Goal: Task Accomplishment & Management: Manage account settings

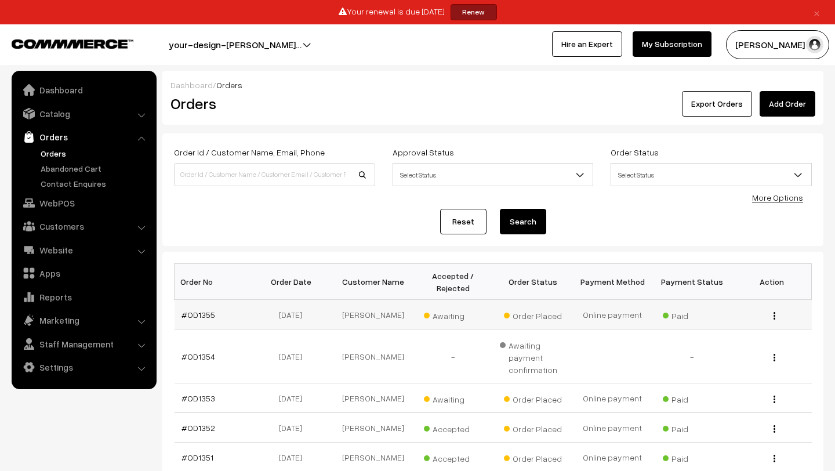
click at [449, 319] on span "Awaiting" at bounding box center [453, 314] width 58 height 15
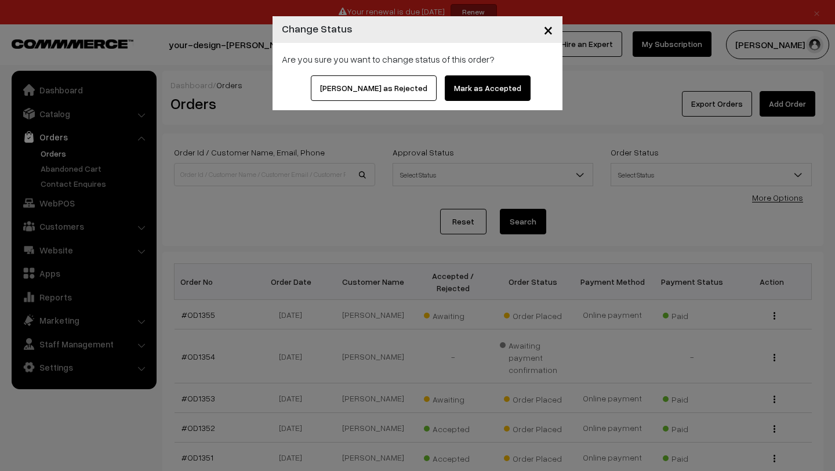
click at [446, 94] on button "Mark as Accepted" at bounding box center [488, 88] width 86 height 26
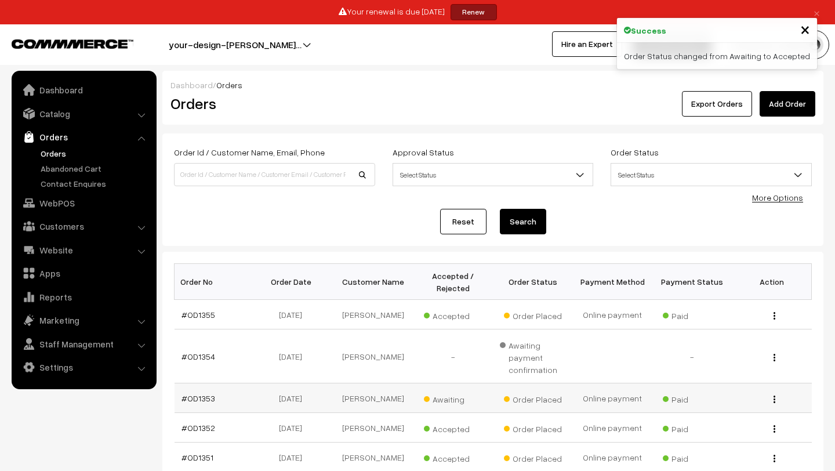
click at [442, 405] on span "Awaiting" at bounding box center [453, 397] width 58 height 15
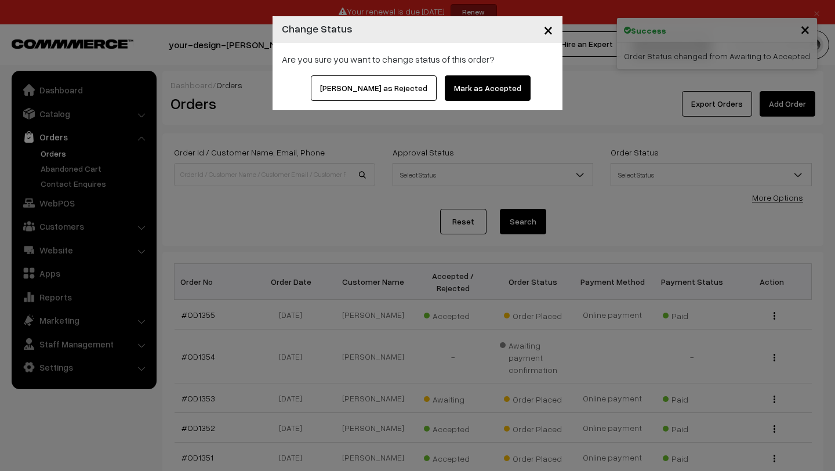
click at [451, 85] on button "Mark as Accepted" at bounding box center [488, 88] width 86 height 26
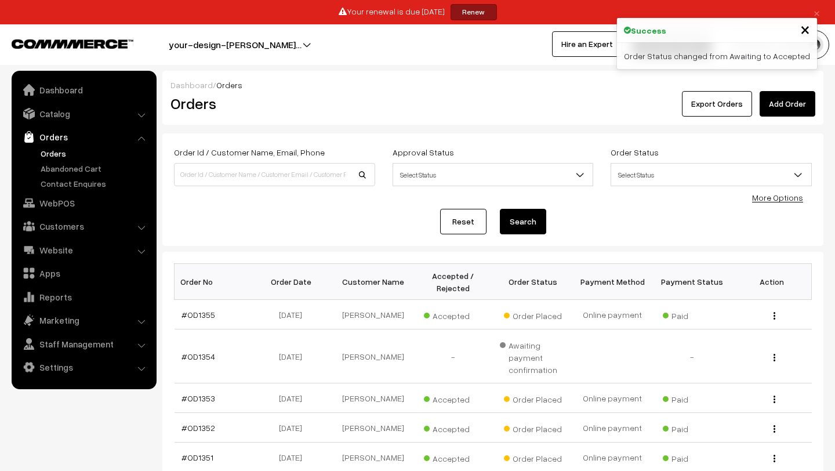
click at [52, 152] on link "Orders" at bounding box center [95, 153] width 115 height 12
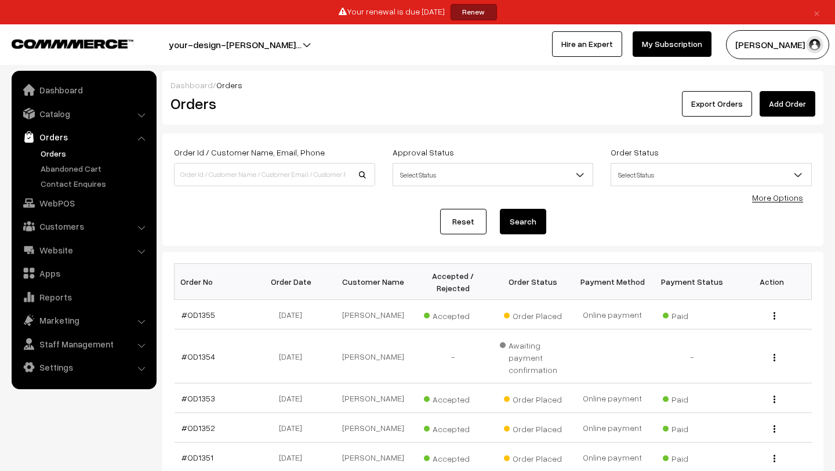
click at [56, 155] on link "Orders" at bounding box center [95, 153] width 115 height 12
click at [52, 152] on link "Orders" at bounding box center [95, 153] width 115 height 12
click at [197, 403] on link "#OD1353" at bounding box center [198, 398] width 34 height 10
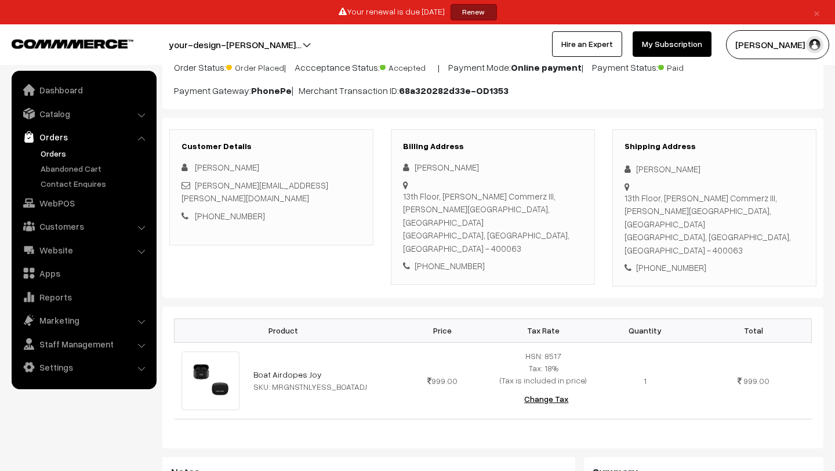
scroll to position [337, 0]
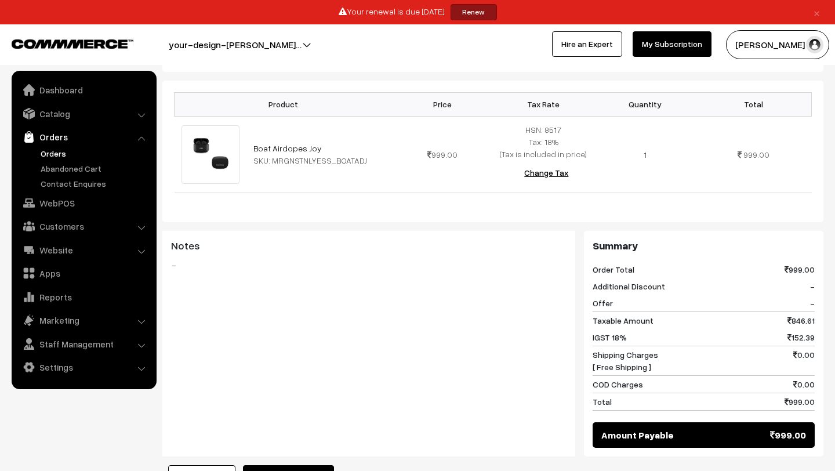
click at [60, 150] on link "Orders" at bounding box center [95, 153] width 115 height 12
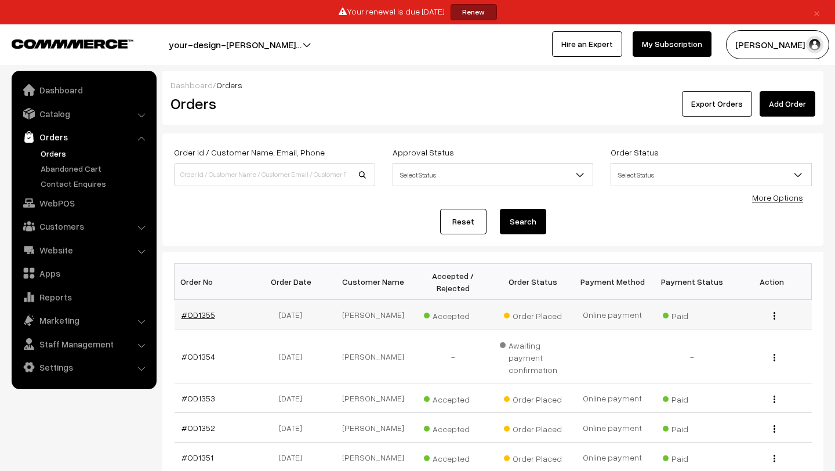
click at [198, 319] on link "#OD1355" at bounding box center [198, 314] width 34 height 10
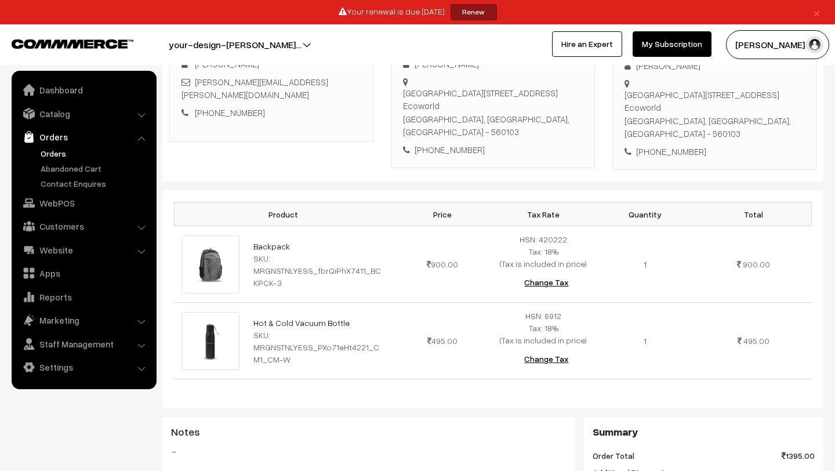
scroll to position [221, 0]
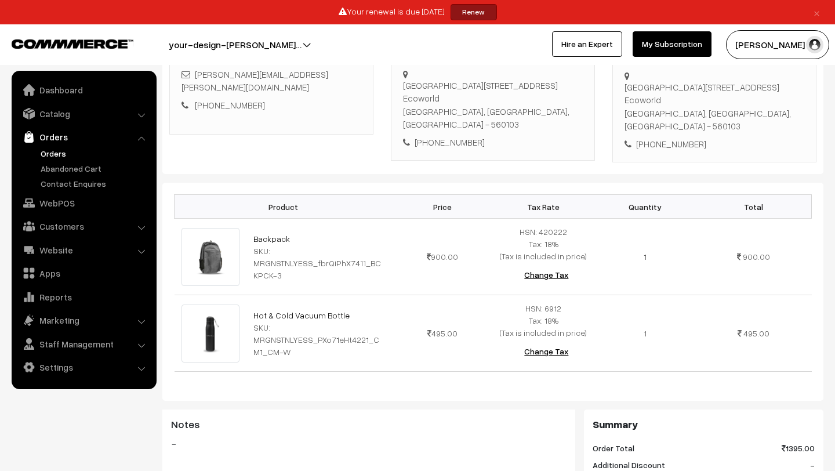
click at [49, 150] on link "Orders" at bounding box center [95, 153] width 115 height 12
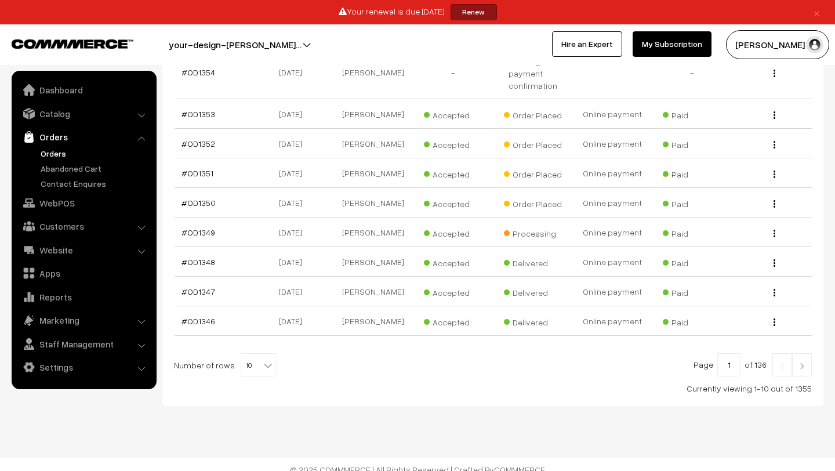
scroll to position [304, 0]
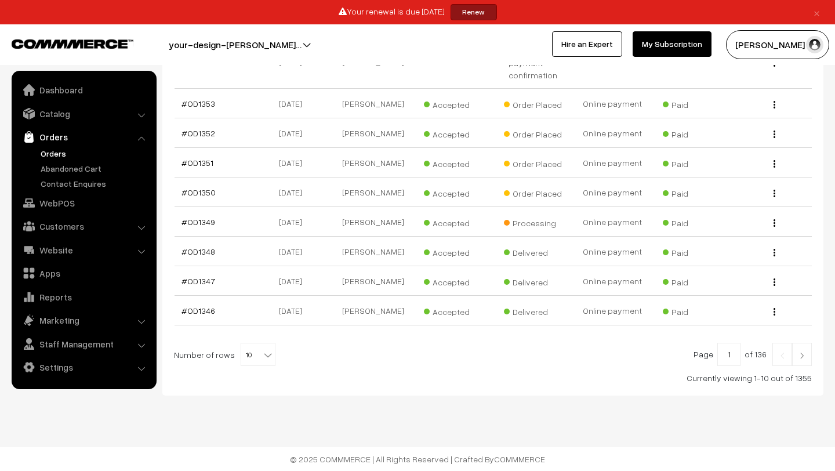
click at [802, 367] on div "Page 1 of 136 Number of rows 10 20 30 40 50 60 70 80 90 100 10 Currently viewin…" at bounding box center [493, 363] width 638 height 41
click at [802, 359] on link at bounding box center [802, 354] width 20 height 23
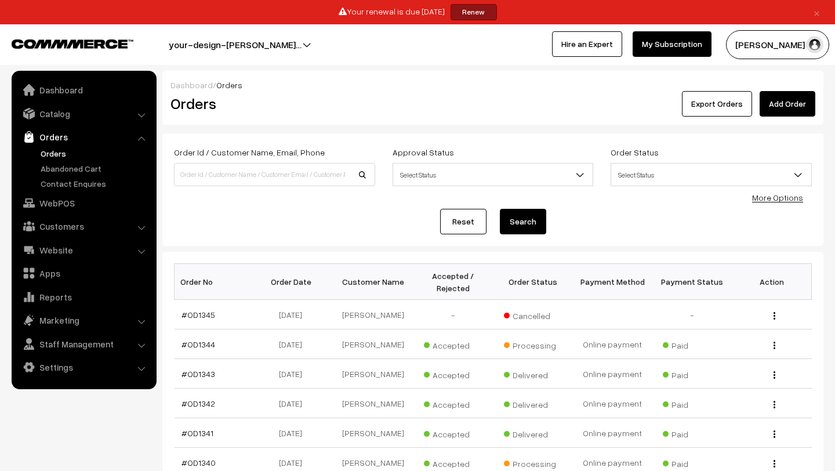
click at [780, 57] on button "[PERSON_NAME] N.P" at bounding box center [777, 44] width 103 height 29
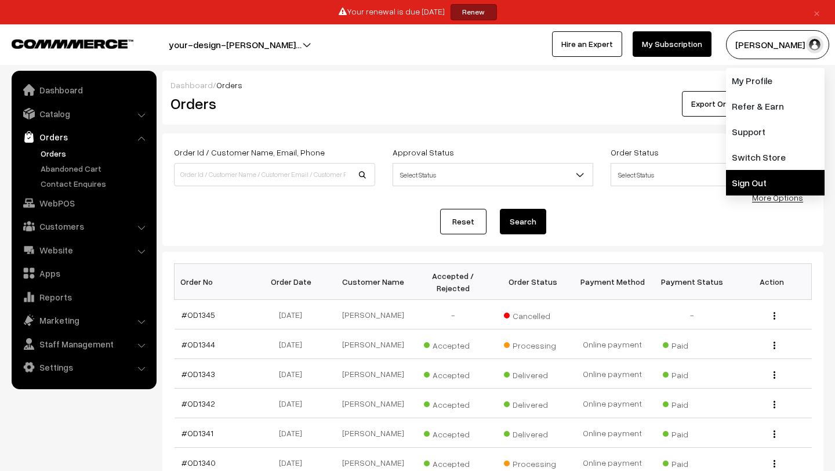
click at [768, 177] on link "Sign Out" at bounding box center [775, 183] width 99 height 26
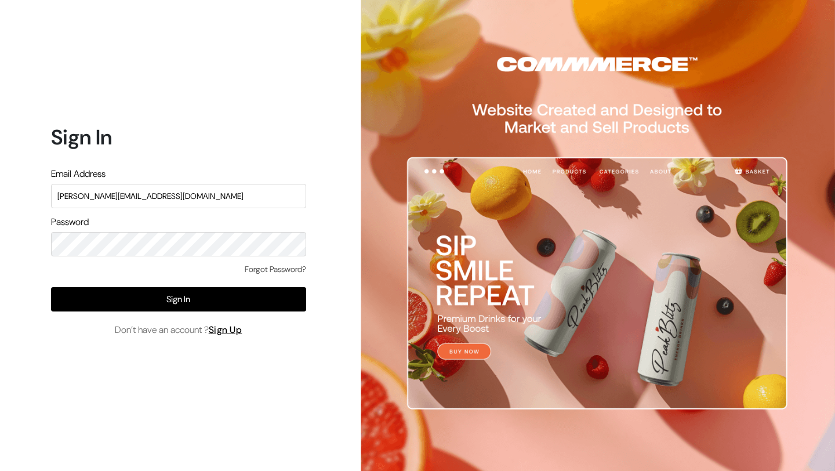
click at [158, 190] on input "lokesh@yourdesignstore.in" at bounding box center [178, 196] width 255 height 24
type input "mk@yourdesignstore.in"
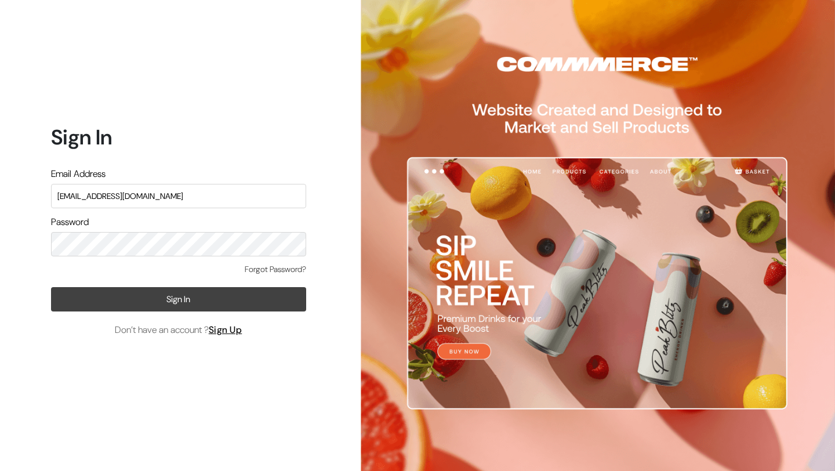
click at [172, 300] on button "Sign In" at bounding box center [178, 299] width 255 height 24
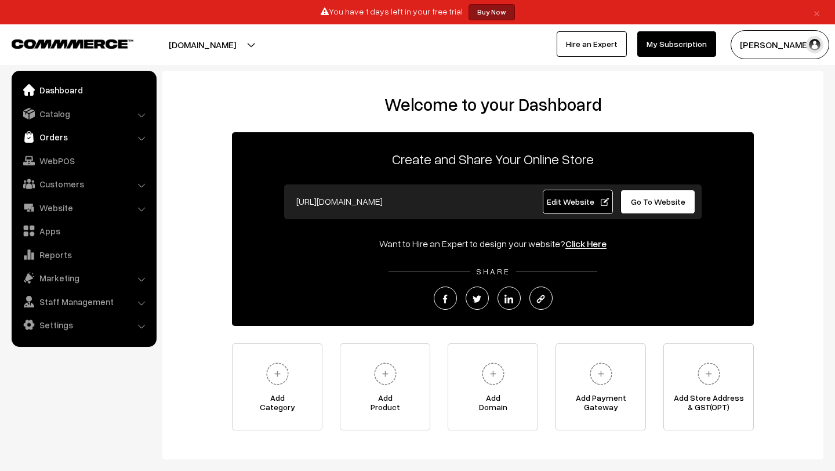
click at [56, 135] on link "Orders" at bounding box center [83, 136] width 138 height 21
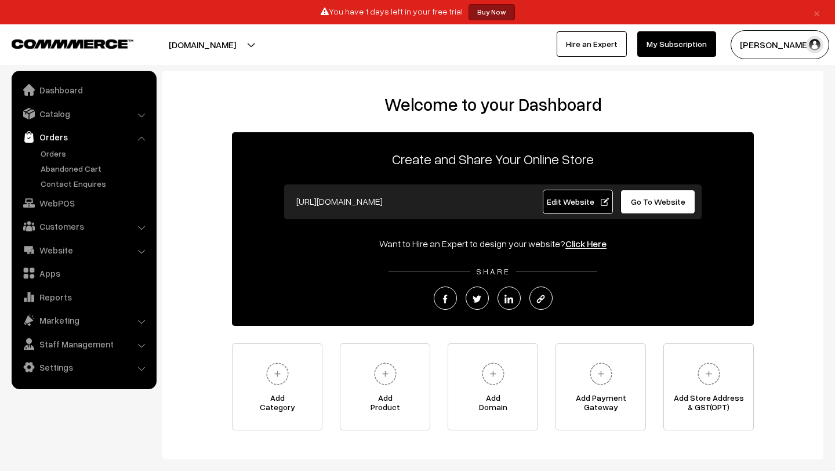
click at [66, 146] on link "Orders" at bounding box center [83, 136] width 138 height 21
click at [63, 152] on link "Orders" at bounding box center [95, 153] width 115 height 12
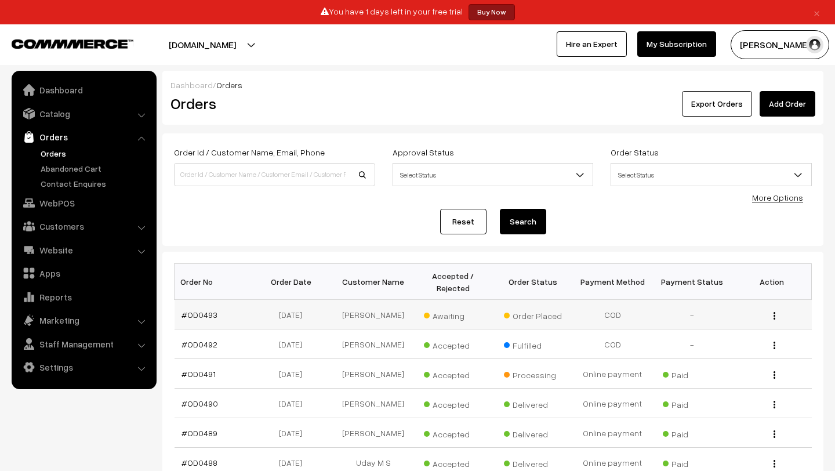
click at [454, 316] on span "Awaiting" at bounding box center [453, 314] width 58 height 15
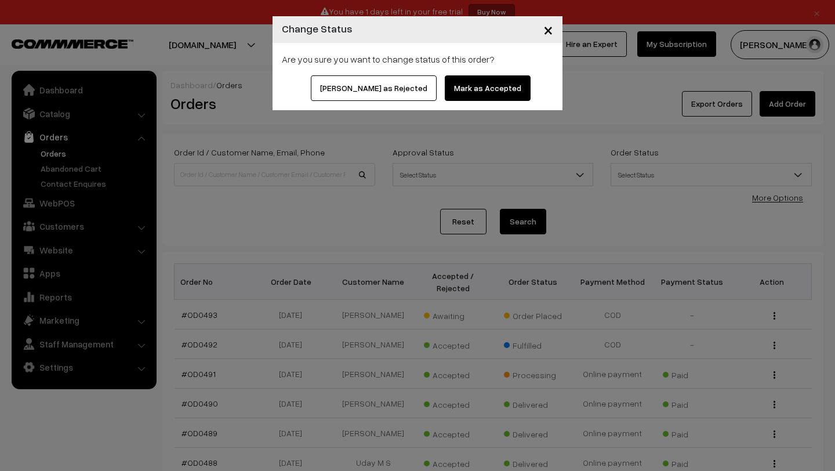
click at [469, 86] on button "Mark as Accepted" at bounding box center [488, 88] width 86 height 26
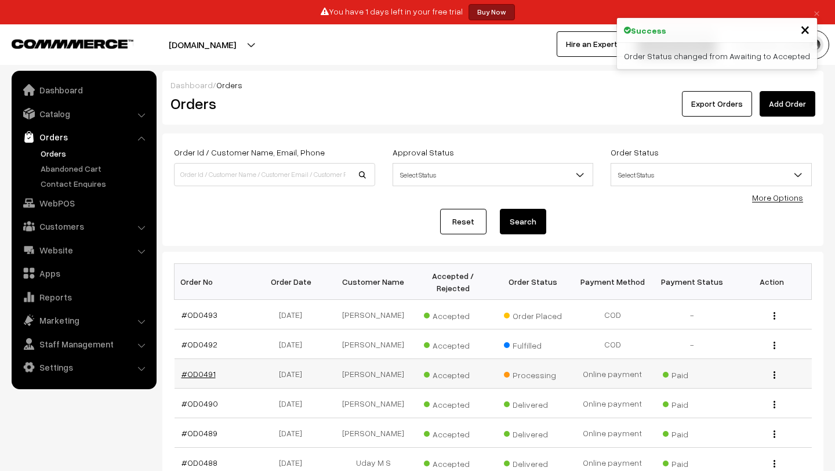
click at [193, 378] on link "#OD0491" at bounding box center [198, 374] width 34 height 10
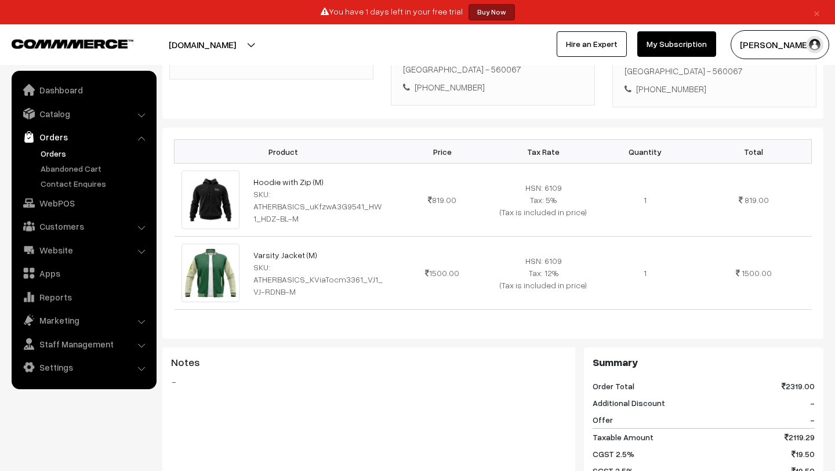
scroll to position [133, 0]
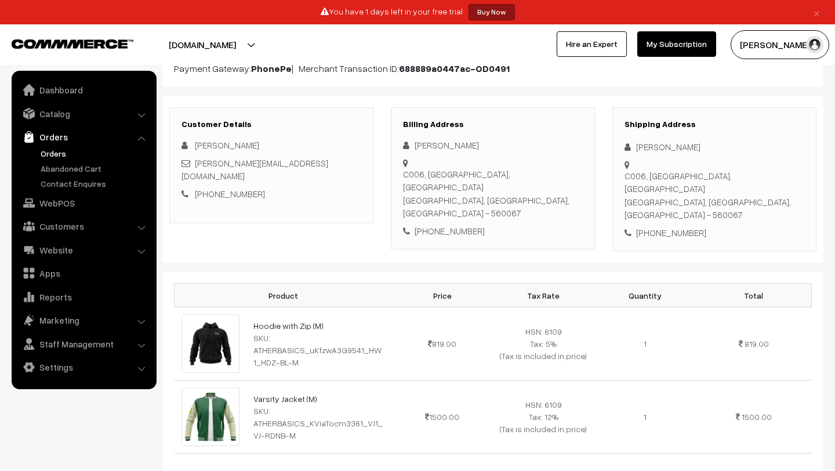
click at [60, 153] on link "Orders" at bounding box center [95, 153] width 115 height 12
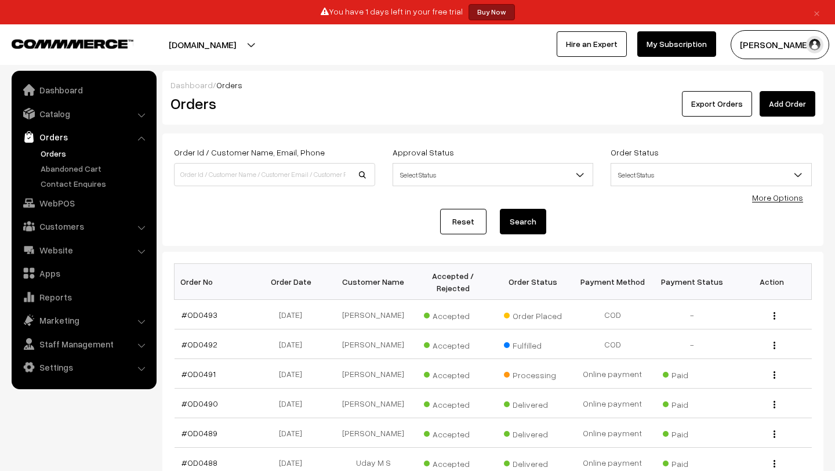
click at [758, 43] on button "Madhu K" at bounding box center [779, 44] width 99 height 29
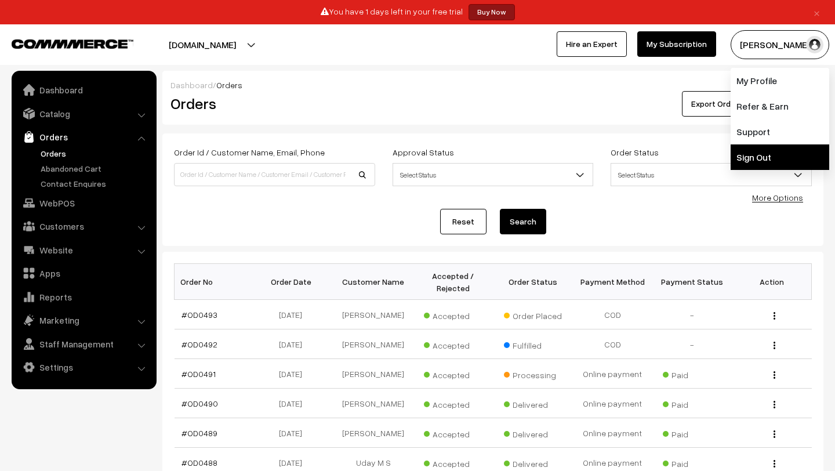
click at [762, 158] on link "Sign Out" at bounding box center [779, 157] width 99 height 26
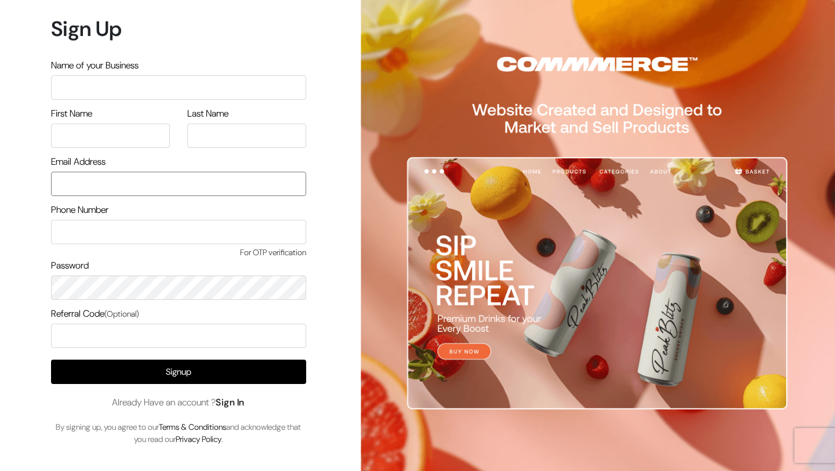
type input "[EMAIL_ADDRESS][DOMAIN_NAME]"
click at [236, 403] on link "Sign In" at bounding box center [230, 402] width 29 height 12
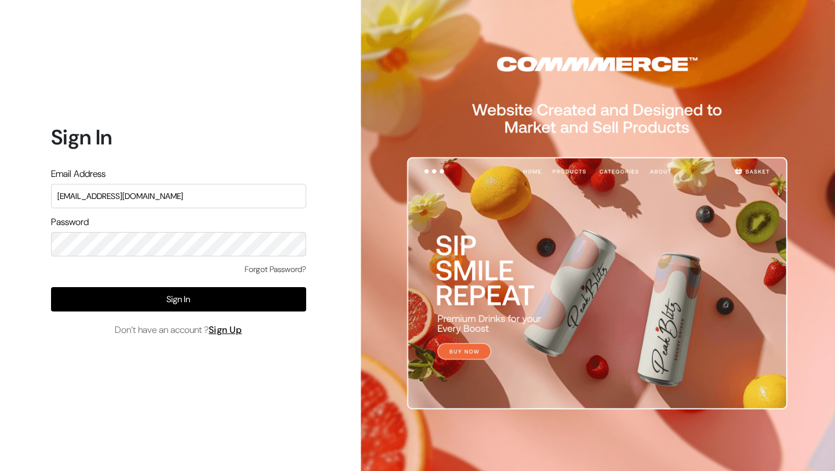
click at [168, 198] on input "mk@yourdesignstore.in" at bounding box center [178, 196] width 255 height 24
type input "lokesh@yourdesignstore.in"
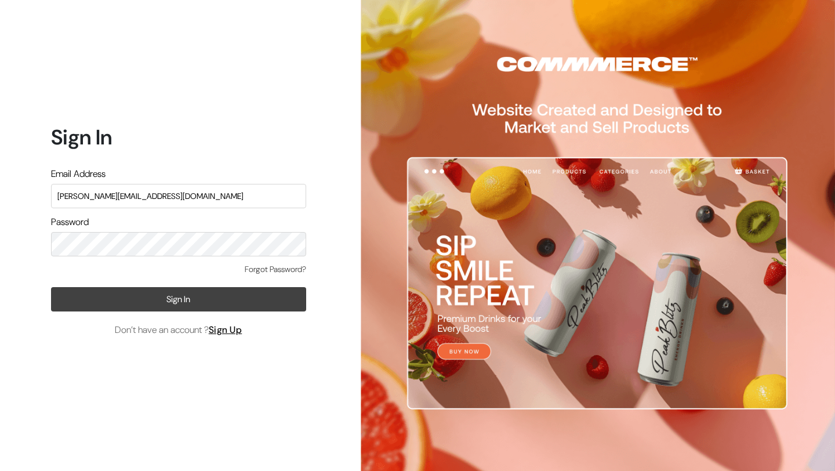
click at [106, 298] on button "Sign In" at bounding box center [178, 299] width 255 height 24
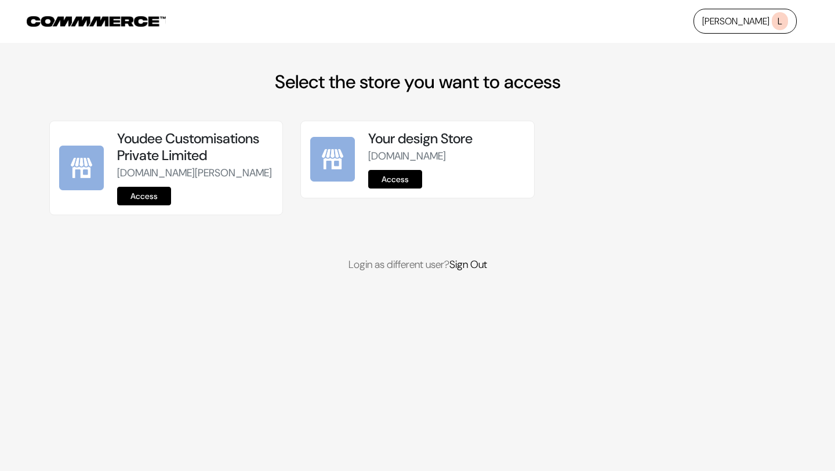
click at [143, 205] on link "Access" at bounding box center [144, 196] width 54 height 19
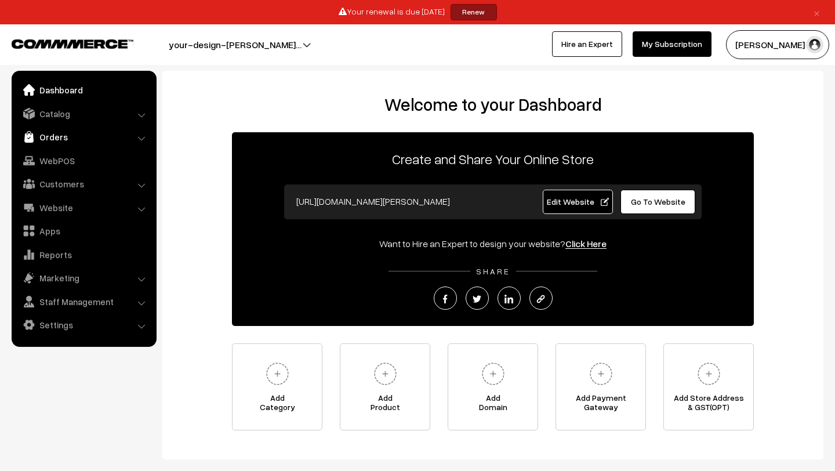
click at [66, 140] on link "Orders" at bounding box center [83, 136] width 138 height 21
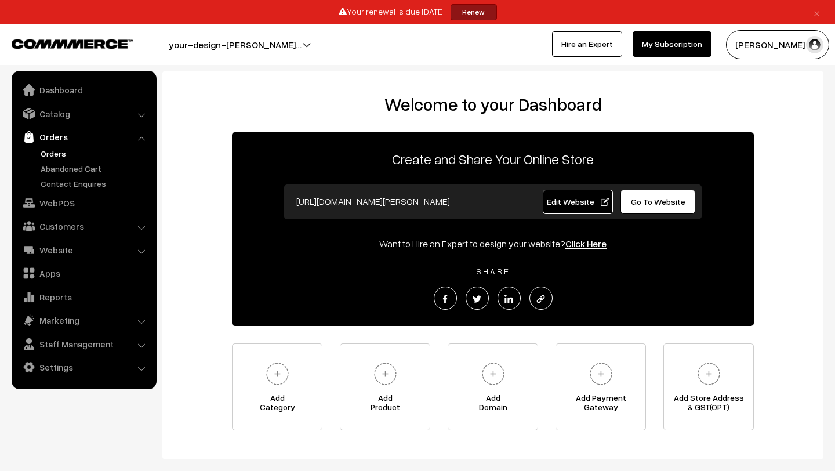
click at [64, 152] on link "Orders" at bounding box center [95, 153] width 115 height 12
